Goal: Navigation & Orientation: Find specific page/section

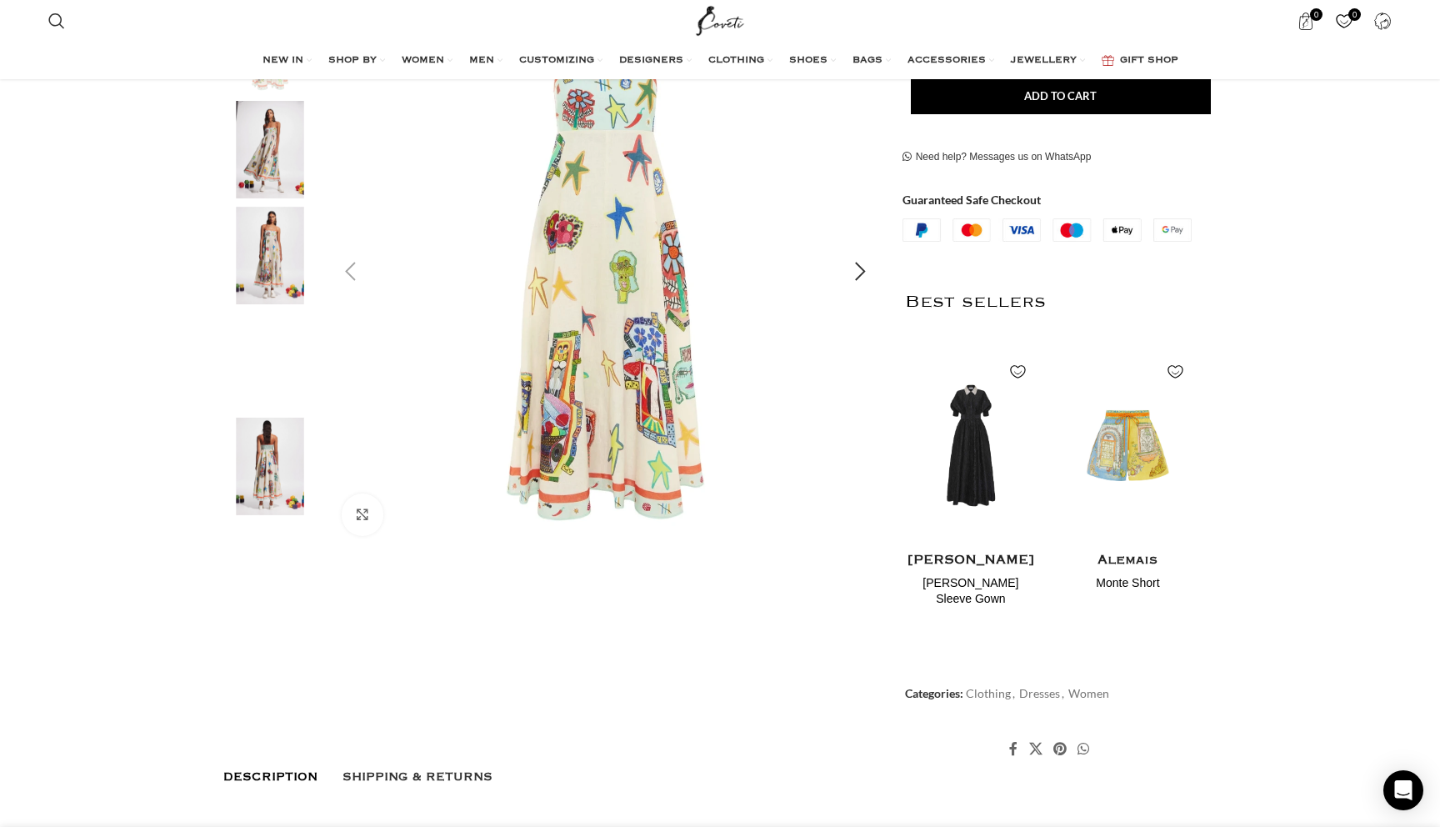
scroll to position [22, 0]
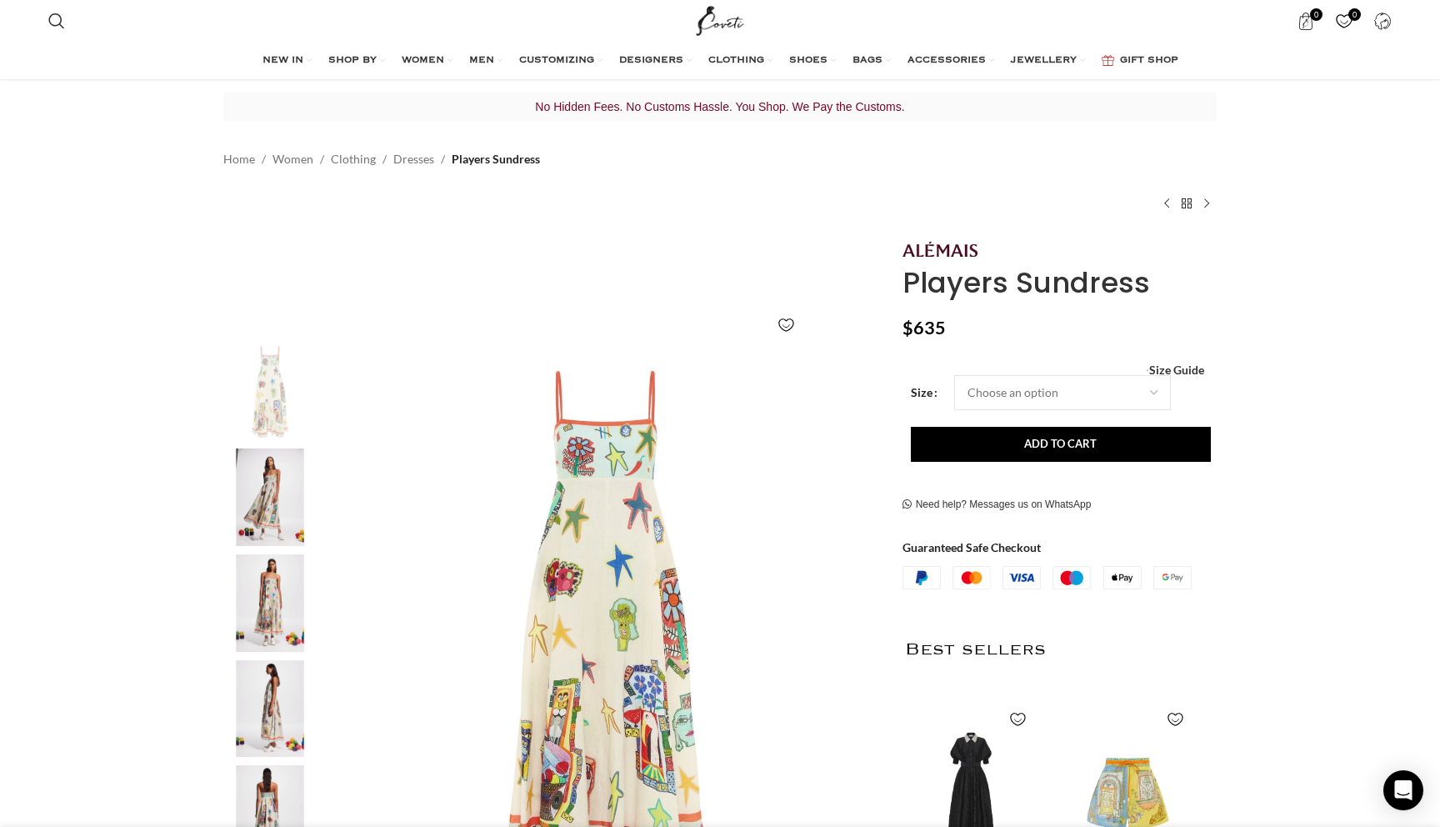
click at [272, 602] on img "3 / 5" at bounding box center [270, 603] width 102 height 98
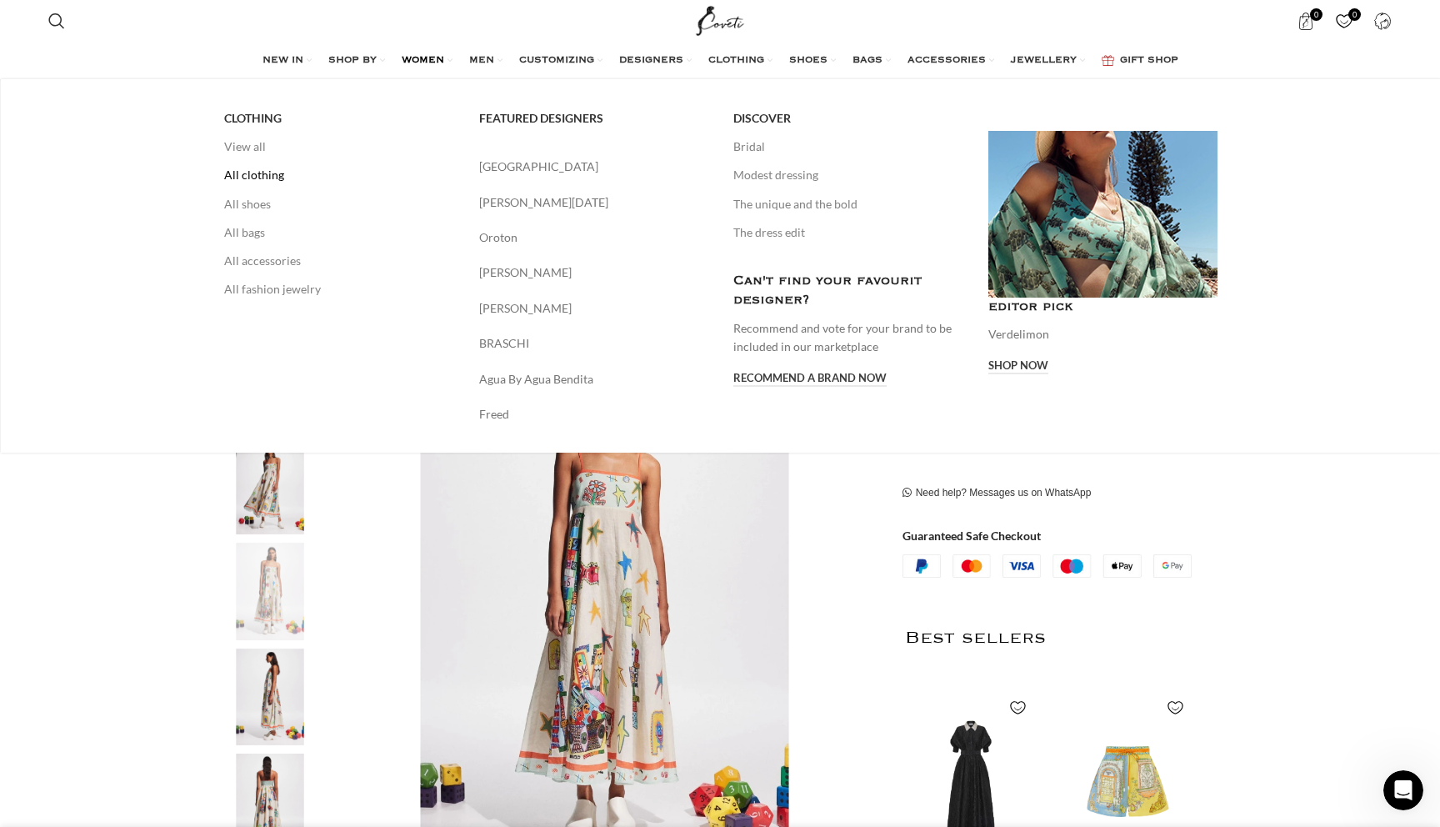
scroll to position [0, 526]
click at [263, 177] on link "All clothing" at bounding box center [339, 175] width 230 height 28
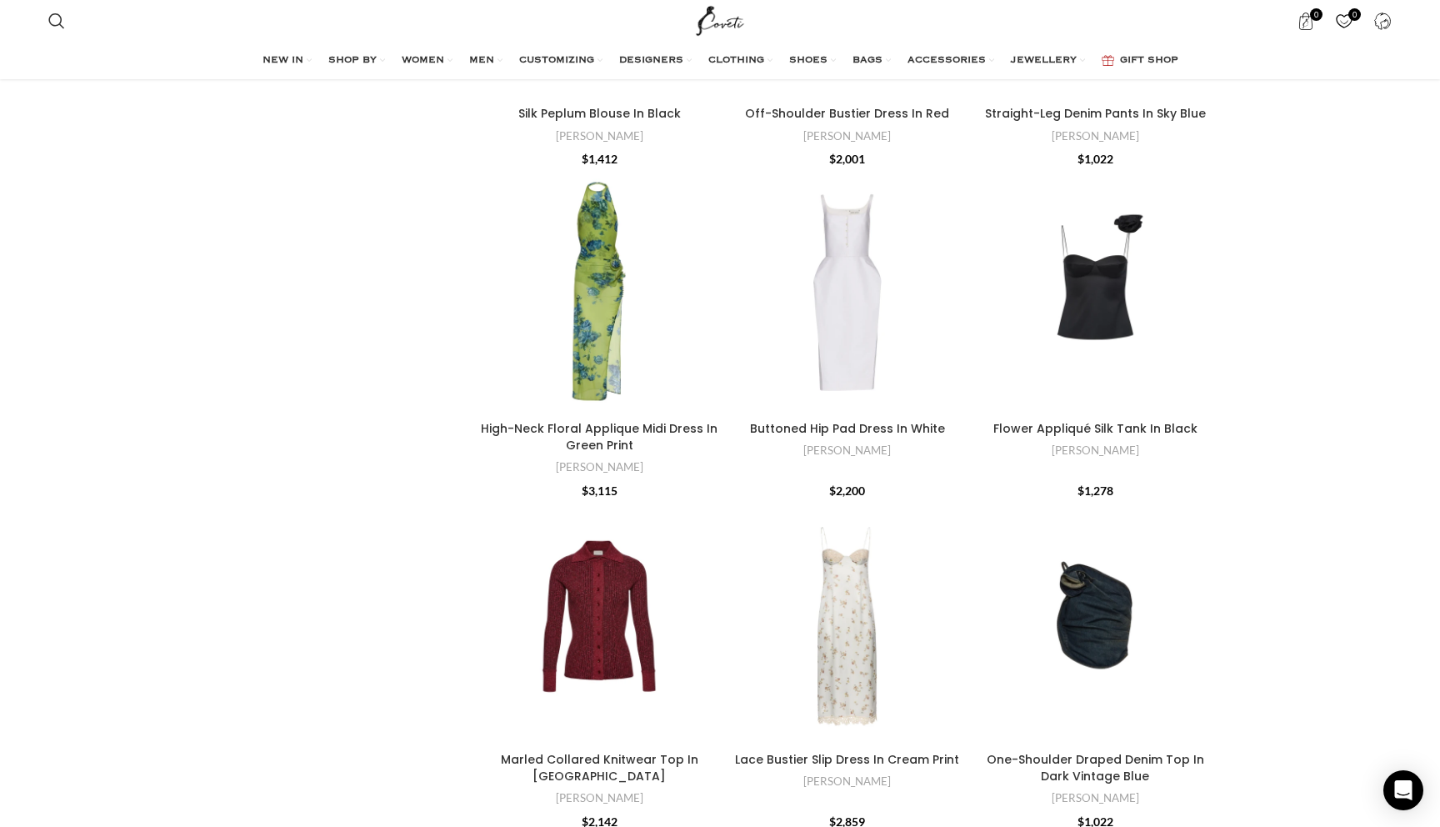
scroll to position [3323, 0]
